Goal: Task Accomplishment & Management: Use online tool/utility

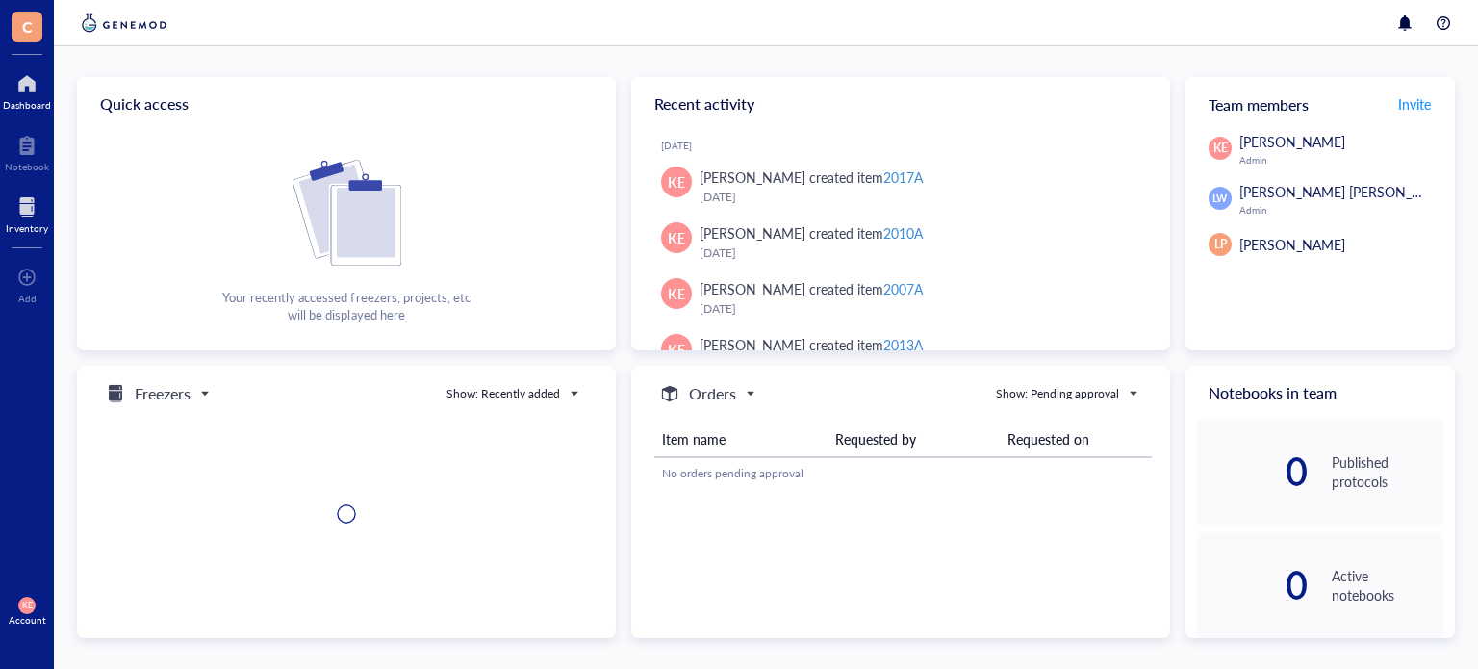
click at [14, 207] on div at bounding box center [27, 207] width 42 height 31
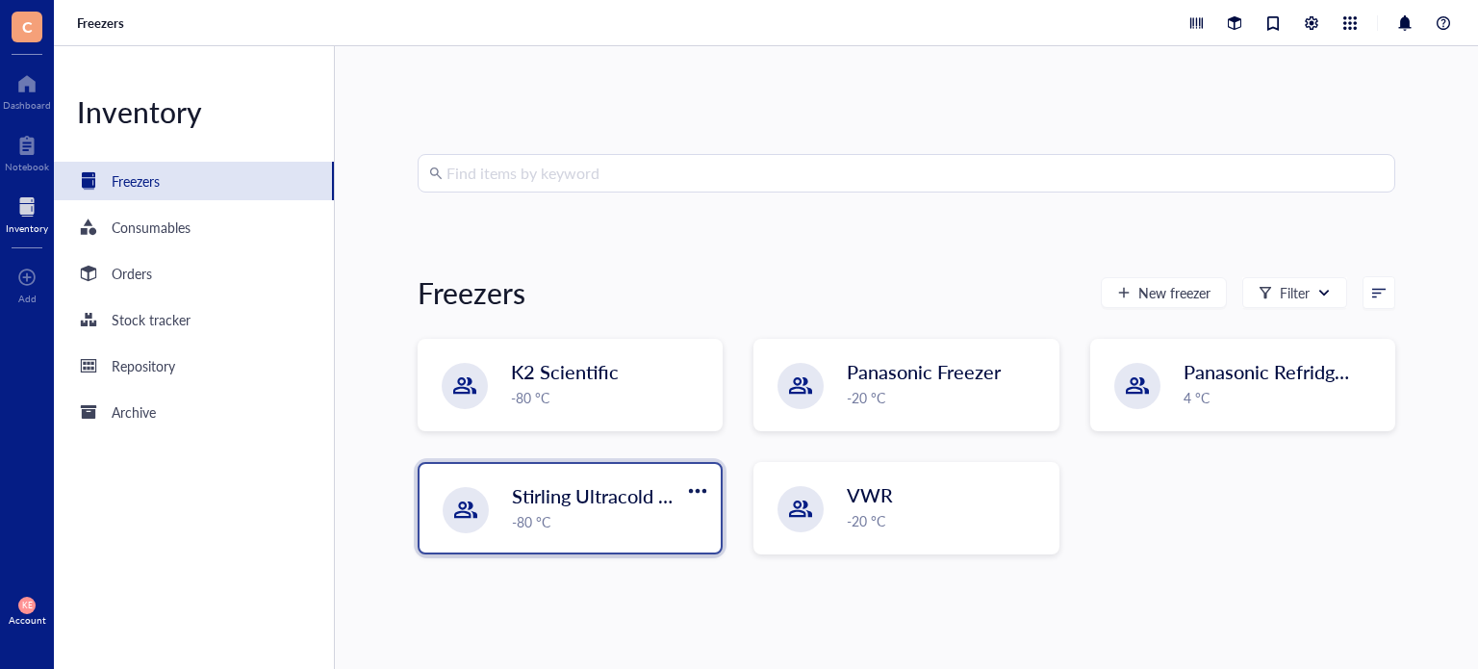
click at [509, 498] on div "Stirling Ultracold 105UE -80 °C" at bounding box center [570, 508] width 301 height 89
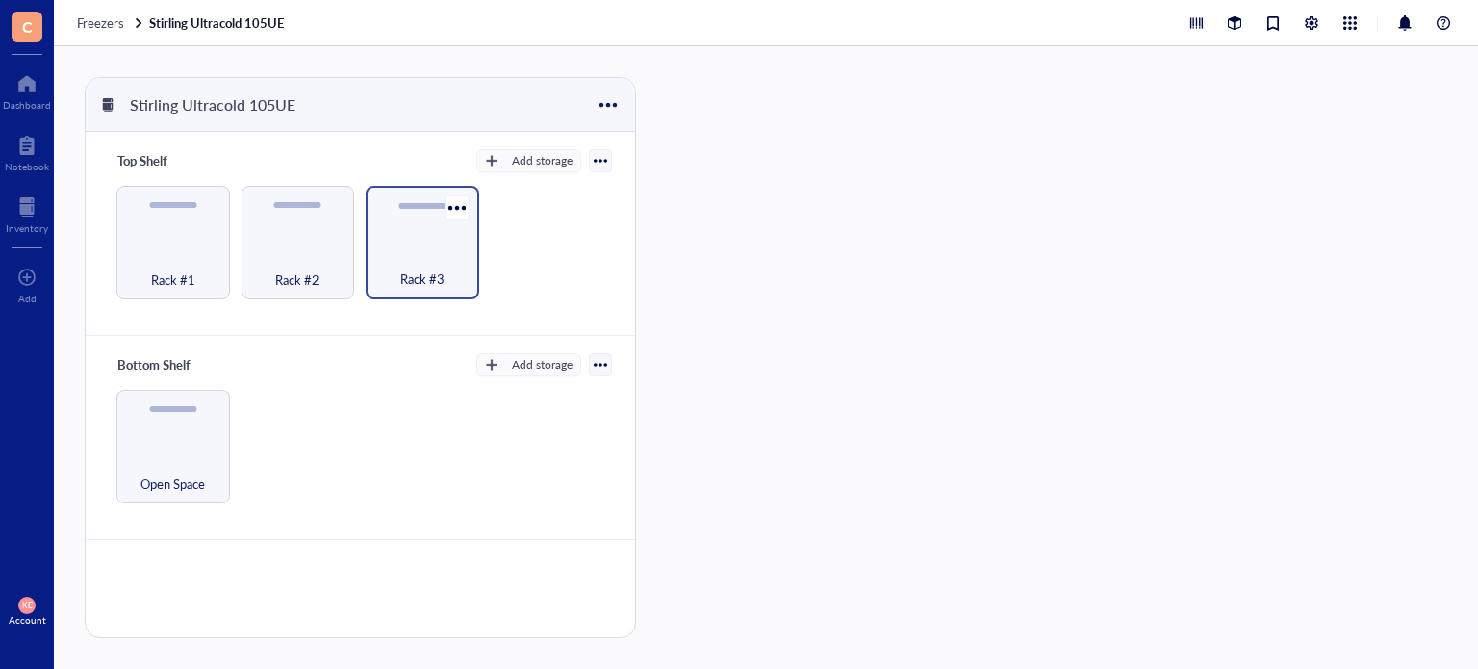
click at [457, 266] on div "Rack #3" at bounding box center [422, 268] width 94 height 42
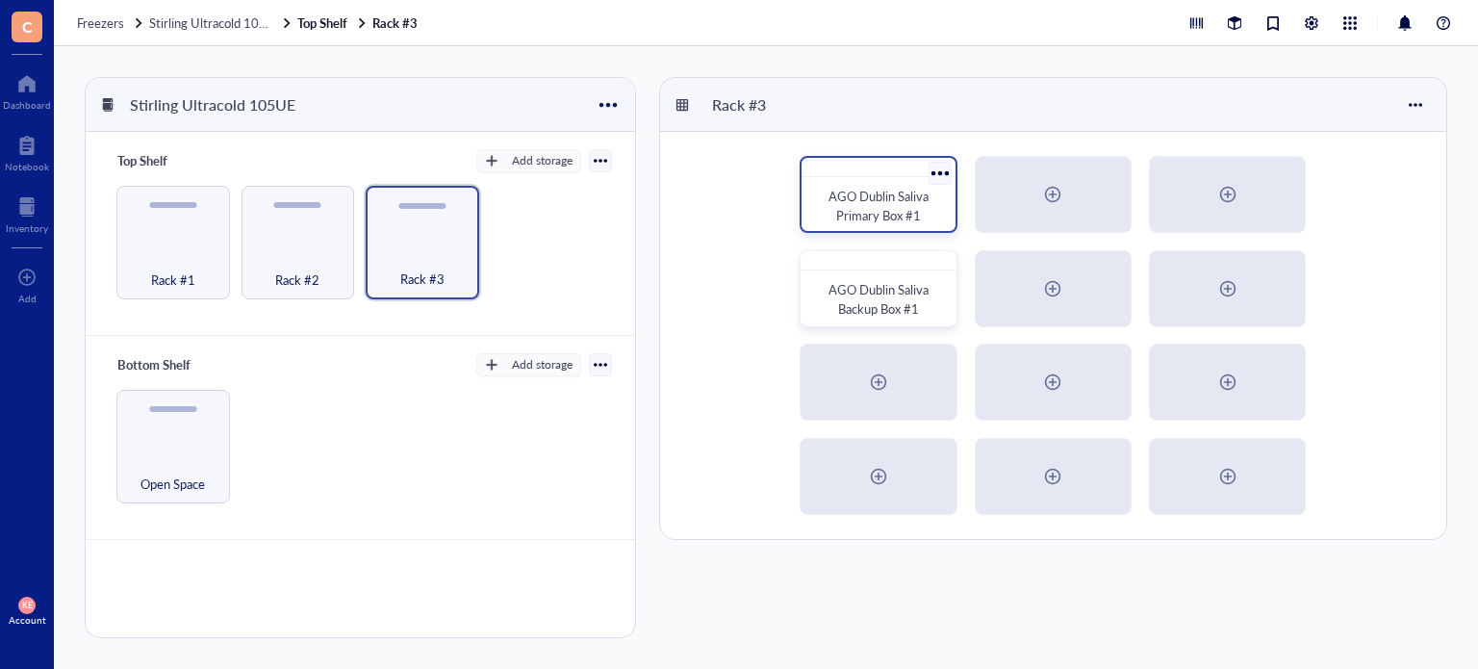
click at [909, 199] on span "AGO Dublin Saliva Primary Box #1" at bounding box center [880, 206] width 103 height 38
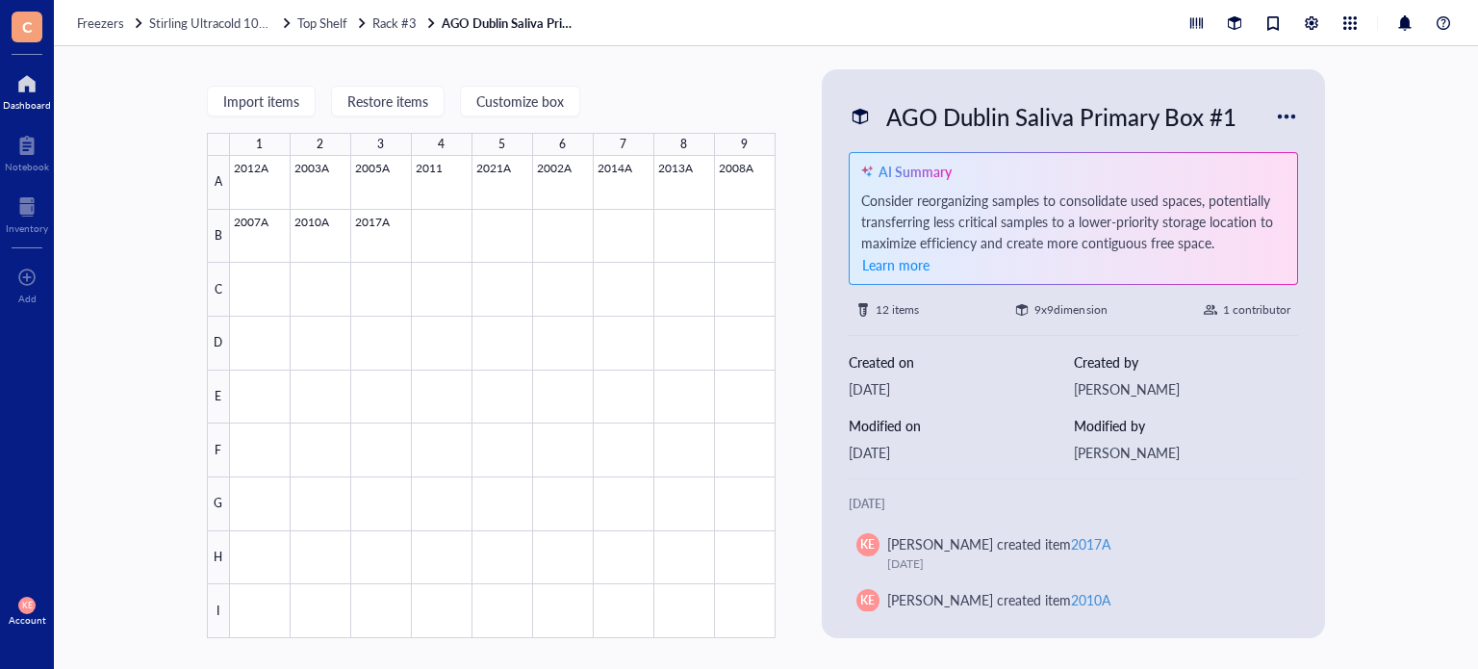
click at [36, 80] on div at bounding box center [27, 83] width 48 height 31
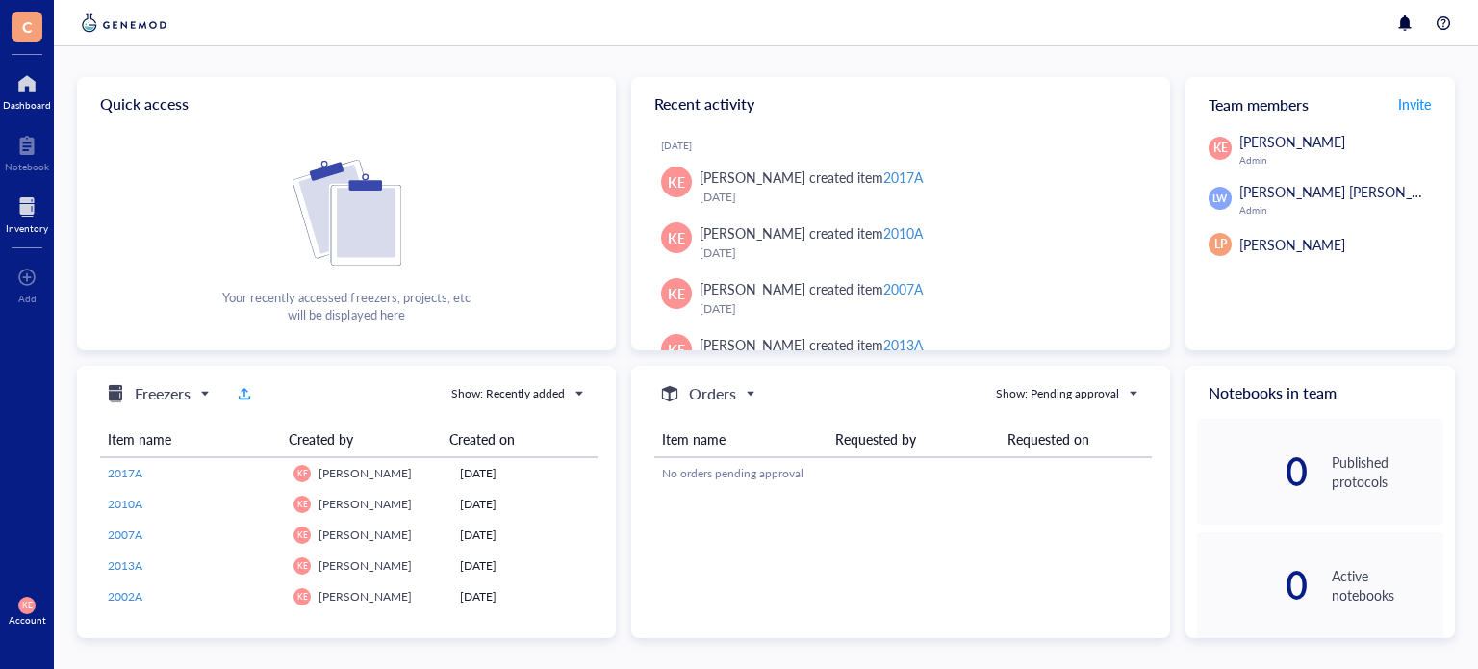
click at [21, 222] on div "Inventory" at bounding box center [27, 228] width 42 height 12
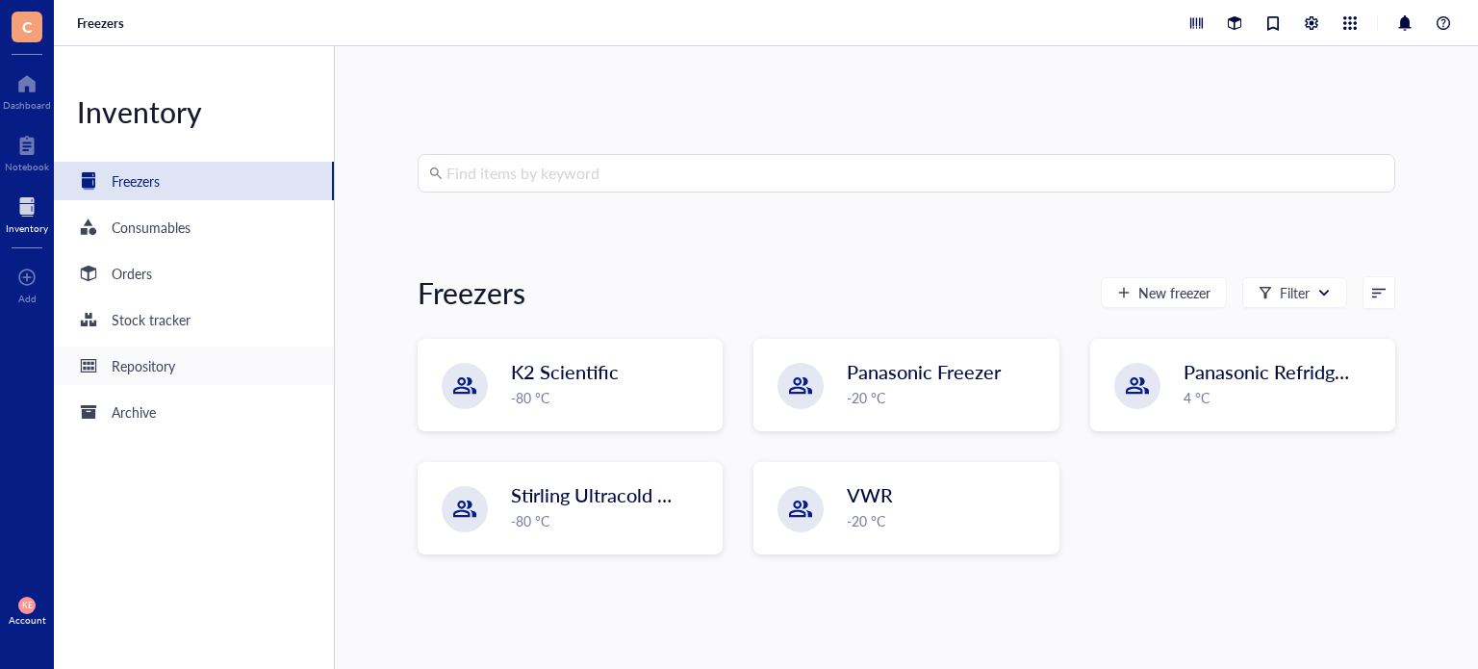
click at [152, 362] on div "Repository" at bounding box center [144, 365] width 64 height 21
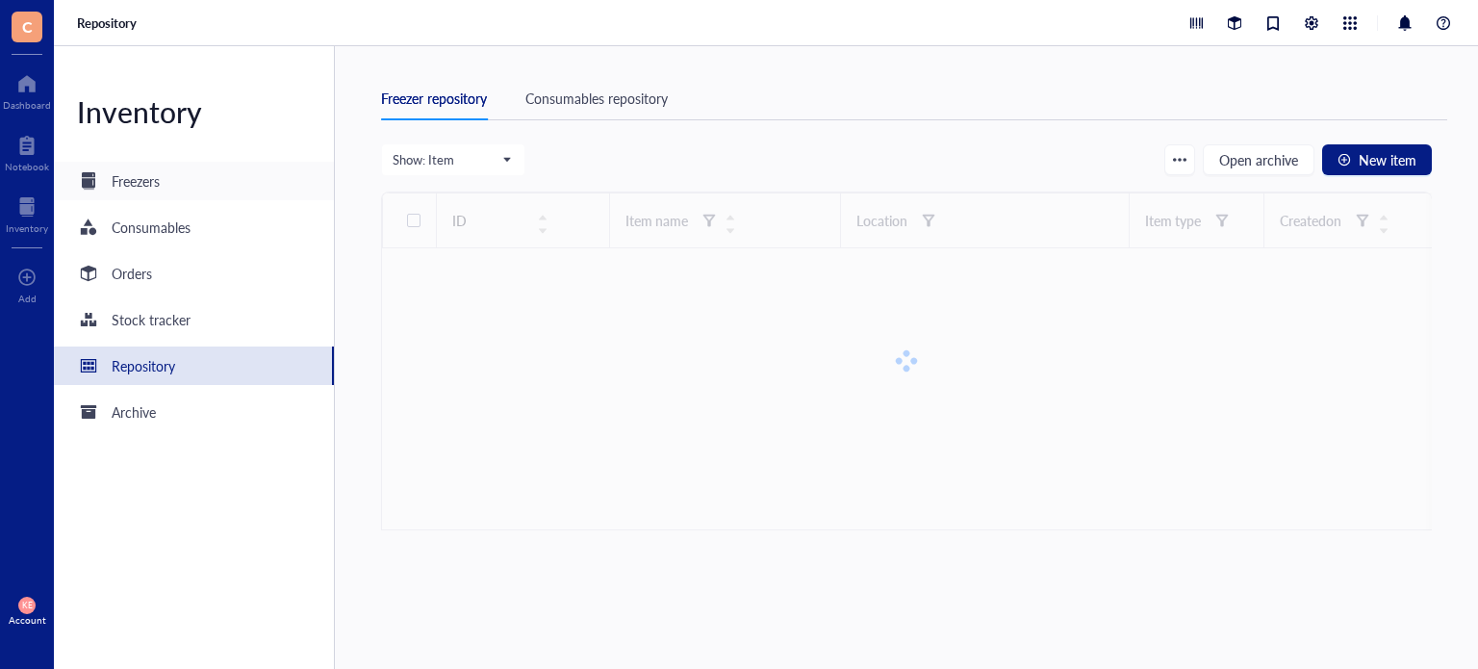
click at [166, 174] on div "Freezers" at bounding box center [194, 181] width 280 height 38
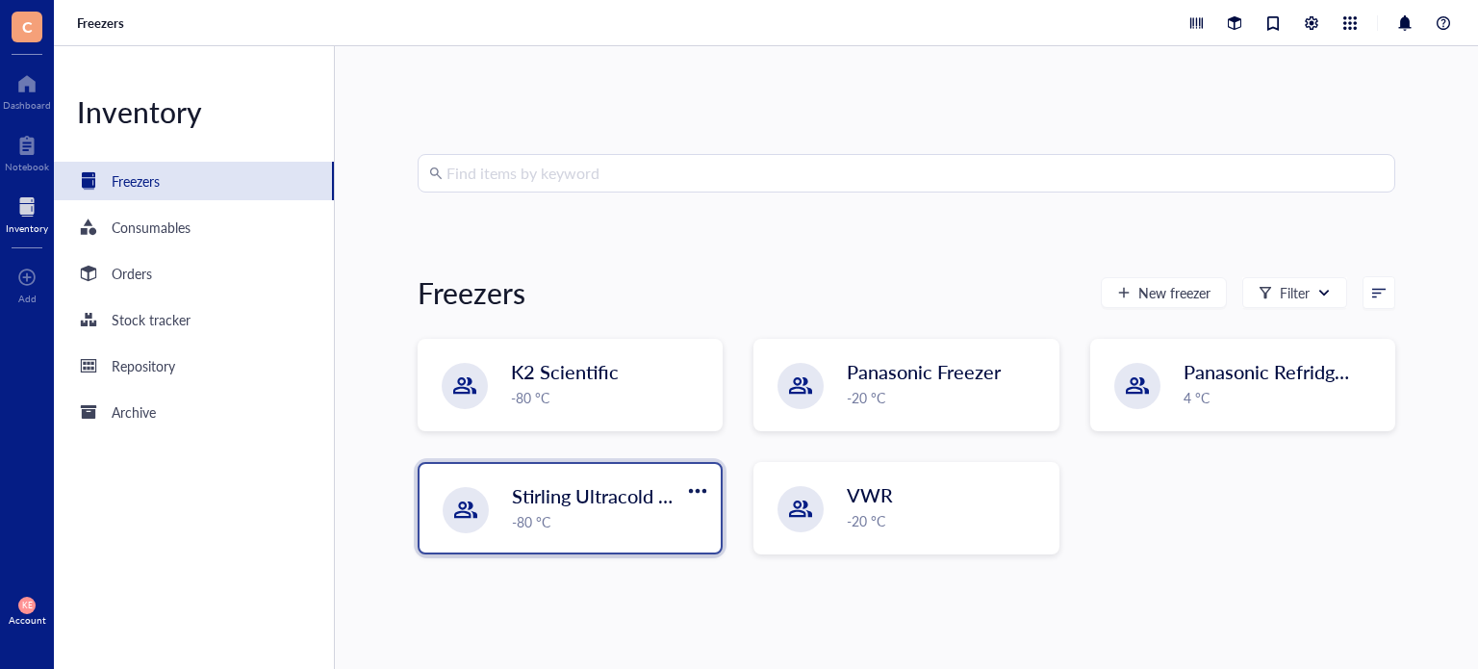
click at [621, 513] on div "-80 °C" at bounding box center [610, 521] width 197 height 21
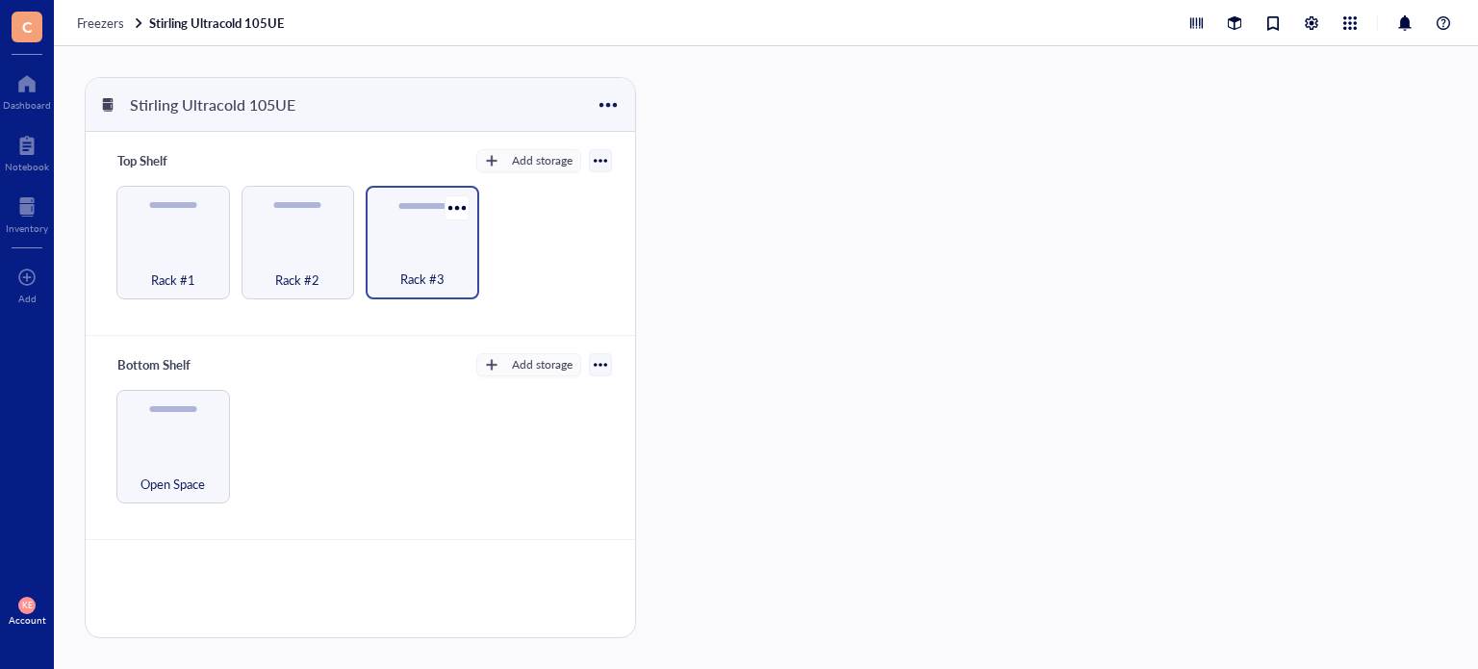
click at [407, 268] on span "Rack #3" at bounding box center [422, 278] width 44 height 21
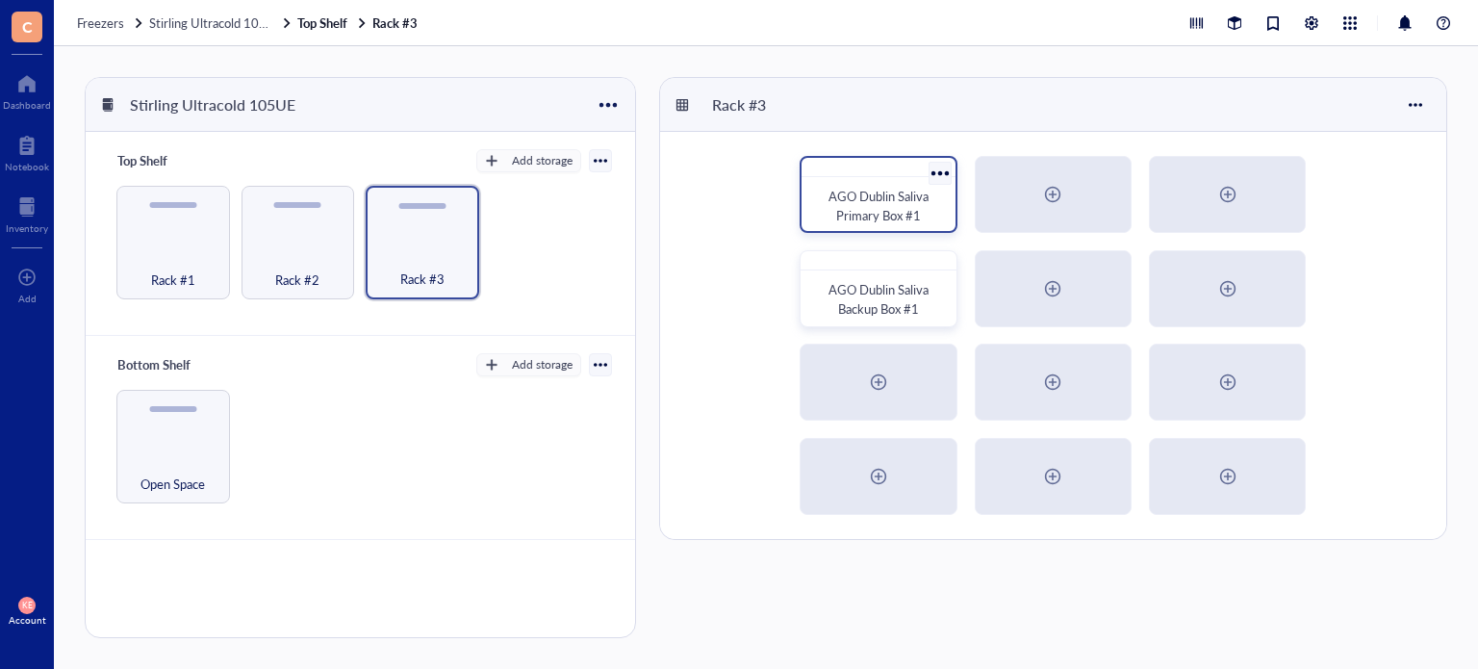
click at [884, 221] on span "AGO Dublin Saliva Primary Box #1" at bounding box center [880, 206] width 103 height 38
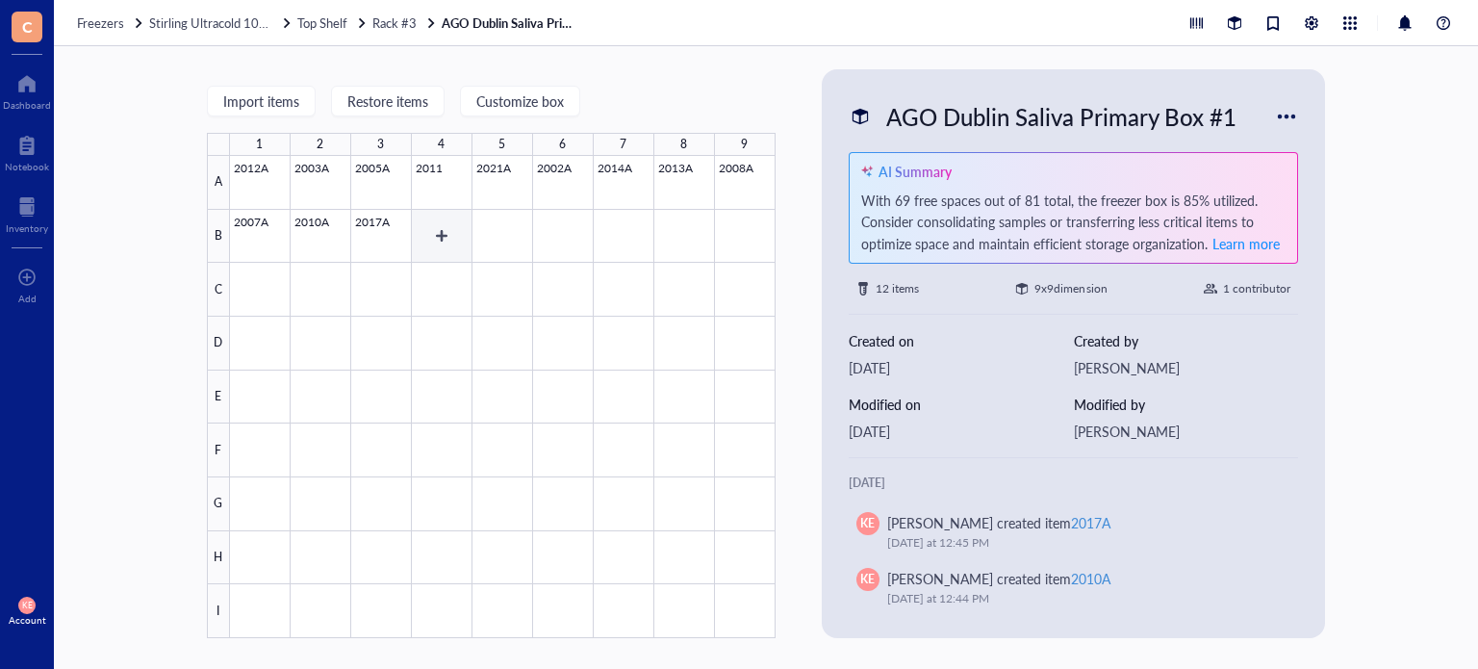
click at [435, 234] on div at bounding box center [503, 397] width 546 height 482
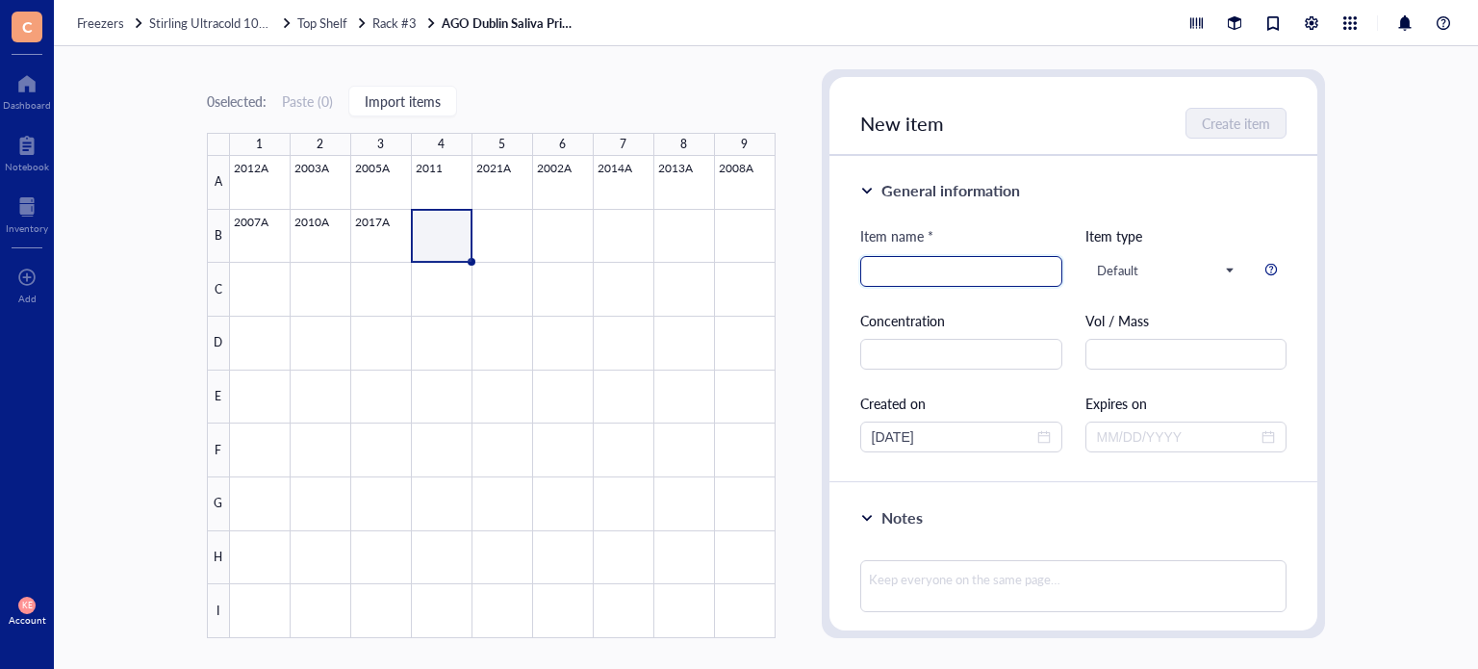
click at [915, 272] on input "search" at bounding box center [961, 271] width 179 height 29
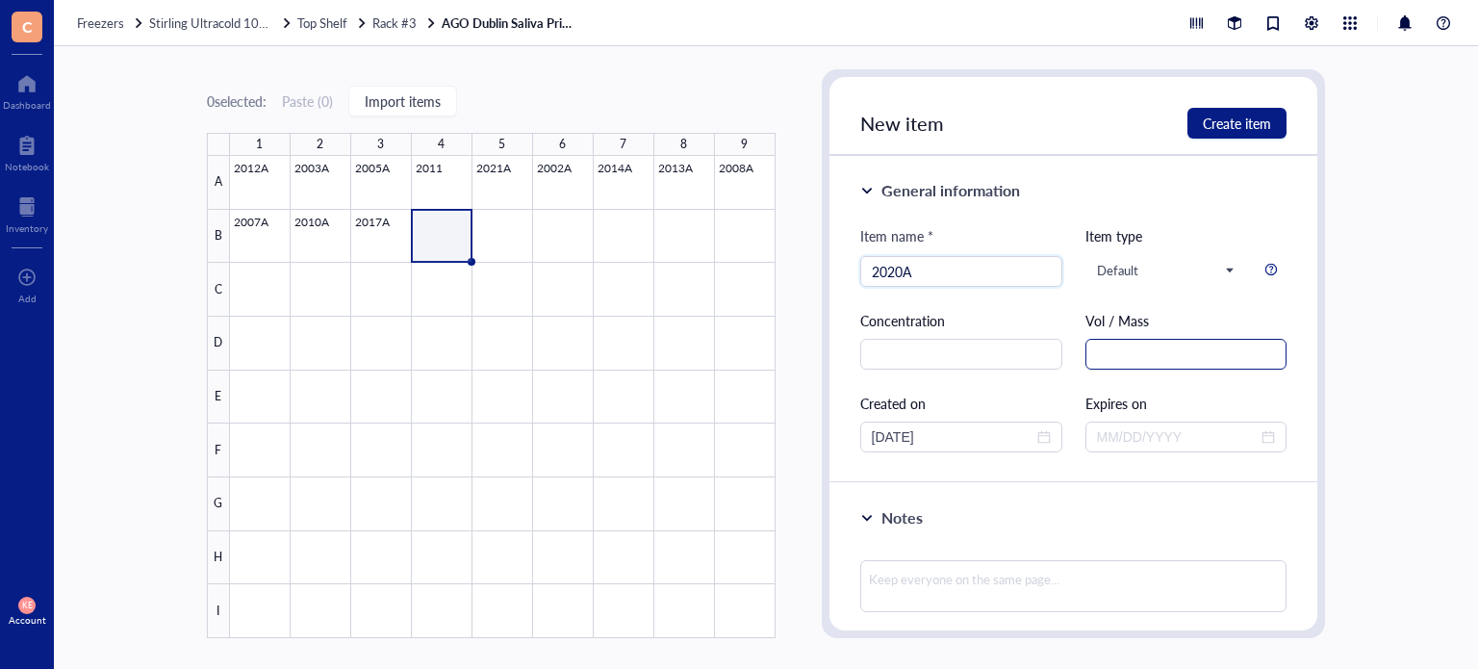
type input "2020A"
click at [1190, 354] on input "text" at bounding box center [1187, 354] width 202 height 31
type input "1.0 mL"
click at [1232, 117] on span "Create item" at bounding box center [1237, 122] width 68 height 15
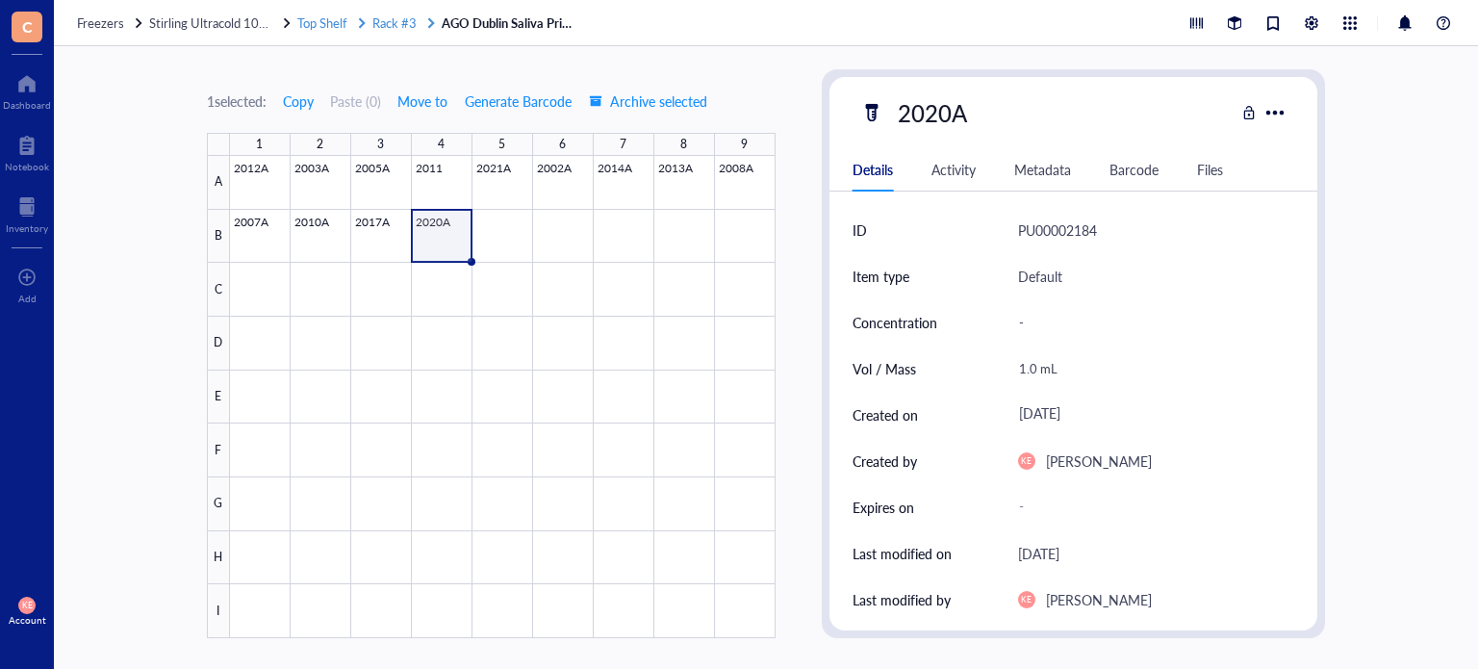
click at [385, 27] on span "Rack #3" at bounding box center [394, 22] width 44 height 18
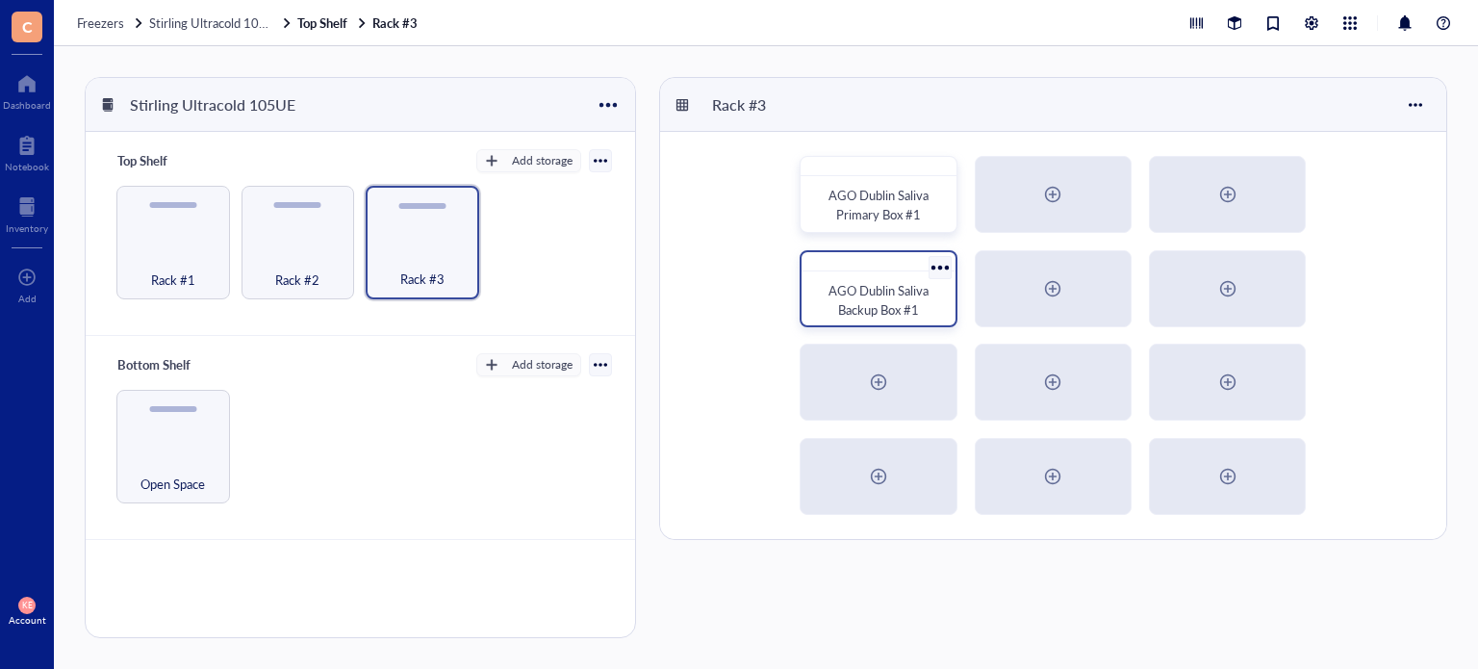
click at [866, 307] on span "AGO Dublin Saliva Backup Box #1" at bounding box center [880, 300] width 103 height 38
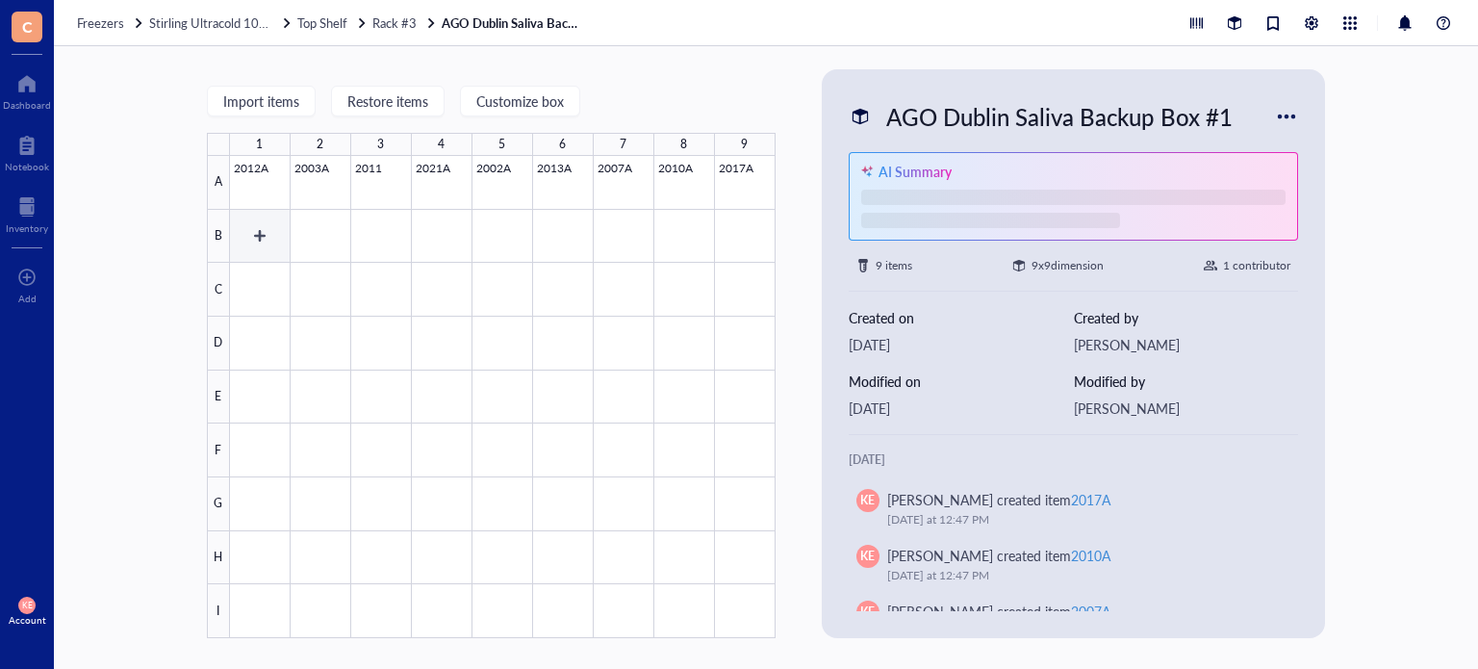
click at [255, 242] on div at bounding box center [503, 397] width 546 height 482
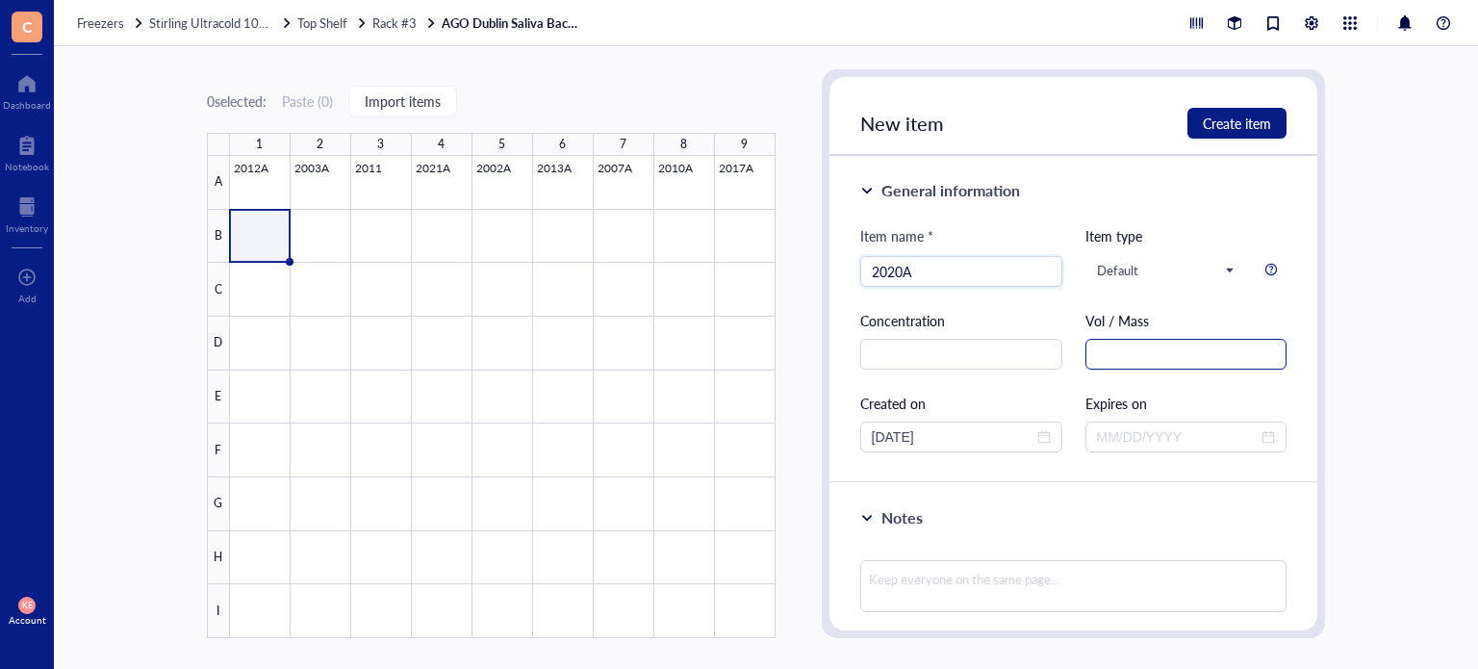
type input "2020A"
click at [1164, 349] on input "text" at bounding box center [1187, 354] width 202 height 31
type input "0.4"
click at [1235, 123] on span "Create item" at bounding box center [1237, 122] width 68 height 15
